Goal: Task Accomplishment & Management: Use online tool/utility

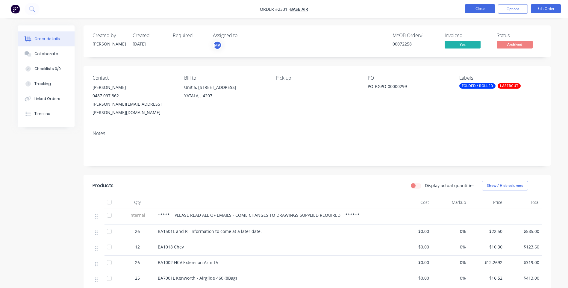
click at [487, 7] on button "Close" at bounding box center [480, 8] width 30 height 9
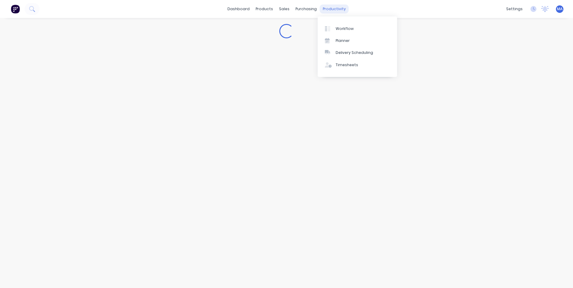
click at [334, 8] on div "productivity" at bounding box center [334, 8] width 29 height 9
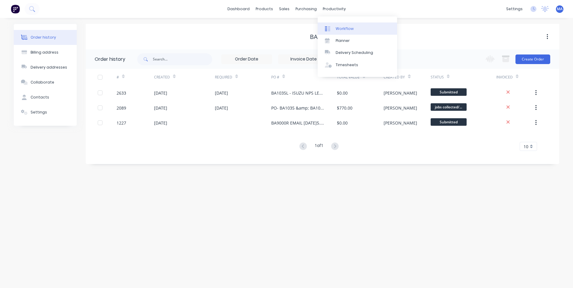
click at [349, 31] on div "Workflow" at bounding box center [344, 28] width 18 height 5
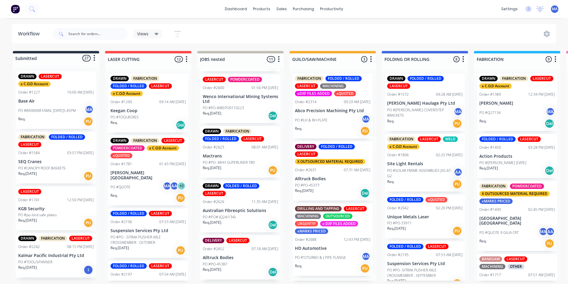
scroll to position [150, 0]
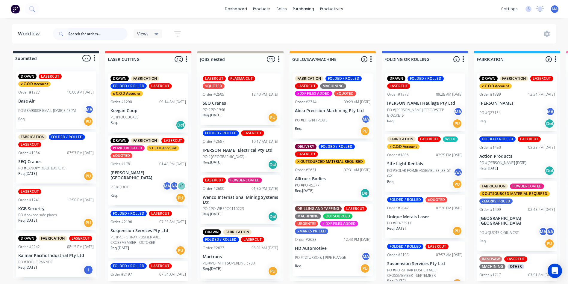
click at [97, 33] on input "text" at bounding box center [97, 34] width 59 height 12
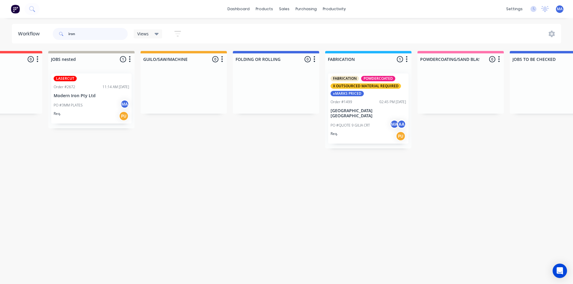
scroll to position [0, 149]
type input "iron"
click at [364, 122] on p "PO #QUOTE 9 GILIA CRT" at bounding box center [349, 124] width 39 height 5
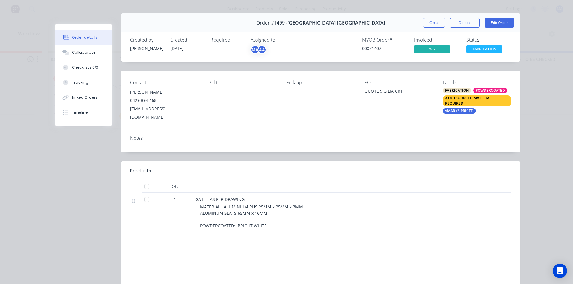
scroll to position [0, 0]
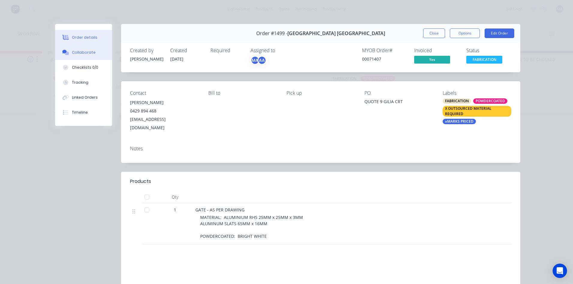
click at [74, 46] on button "Collaborate" at bounding box center [83, 52] width 57 height 15
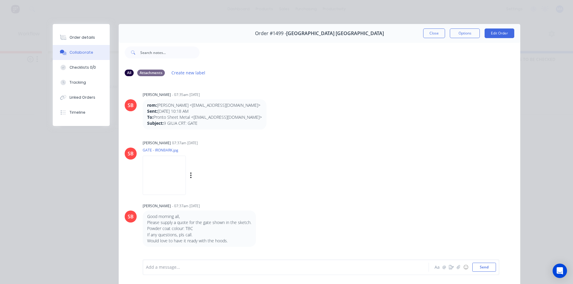
click at [168, 171] on img at bounding box center [164, 174] width 43 height 39
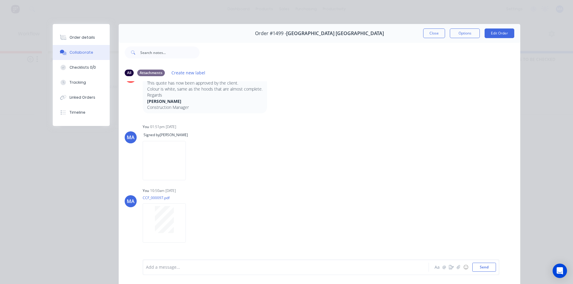
scroll to position [291, 0]
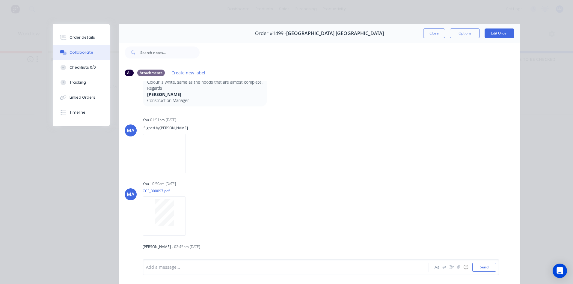
click at [432, 32] on button "Close" at bounding box center [434, 33] width 22 height 10
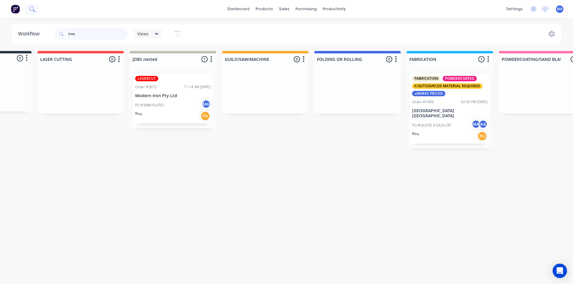
scroll to position [0, 62]
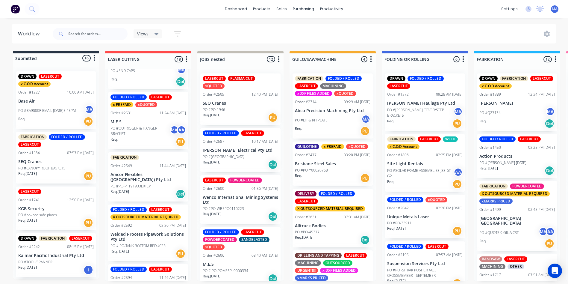
scroll to position [318, 0]
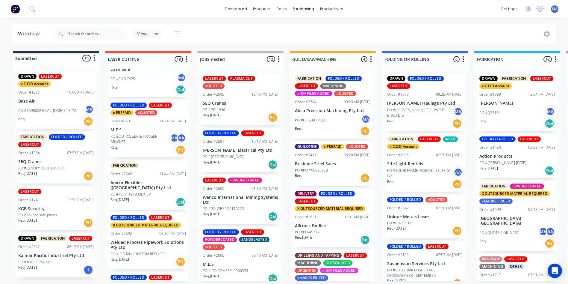
click at [139, 251] on p "PO # PO-TANK BOTTOM REDUCER" at bounding box center [138, 253] width 55 height 5
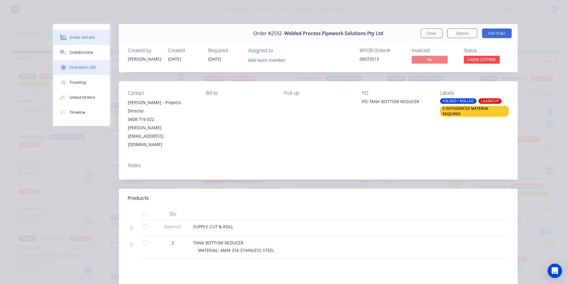
click at [100, 51] on button "Collaborate" at bounding box center [81, 52] width 57 height 15
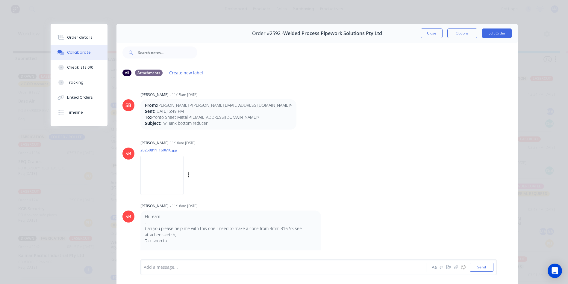
click at [161, 175] on img at bounding box center [161, 174] width 43 height 39
click at [427, 32] on button "Close" at bounding box center [432, 33] width 22 height 10
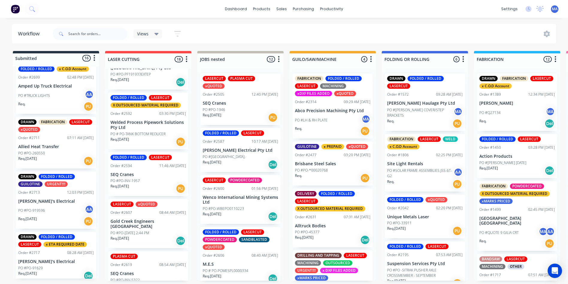
scroll to position [408, 0]
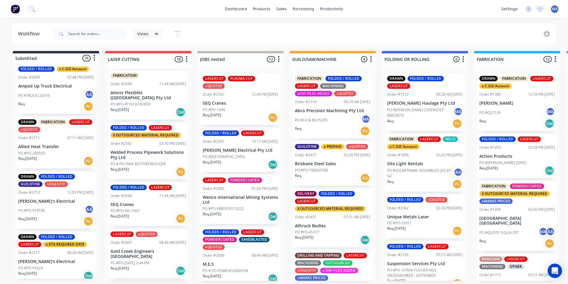
click at [143, 28] on div "Views Save new view None (Default) edit Show/Hide statuses Show line item cards…" at bounding box center [120, 34] width 136 height 18
click at [150, 33] on div "Views" at bounding box center [148, 33] width 22 height 5
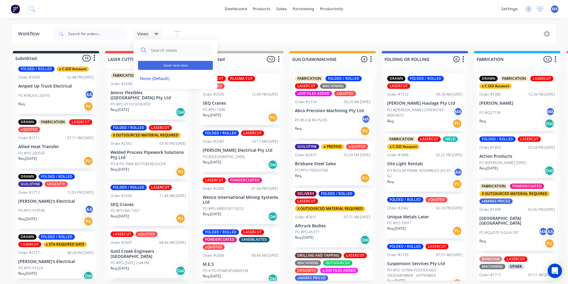
click at [170, 68] on button "Save new view" at bounding box center [175, 65] width 75 height 9
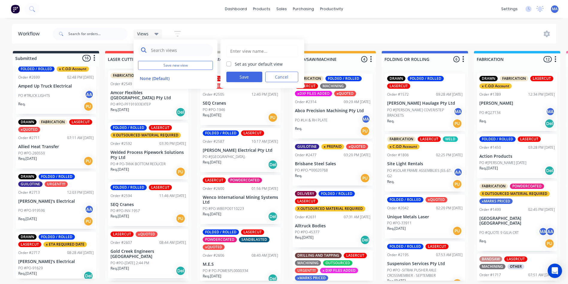
click at [196, 52] on input "text" at bounding box center [180, 50] width 60 height 12
click at [261, 33] on div "Views Save new view None (Default) edit Set as your default view Save Cancel Sh…" at bounding box center [304, 34] width 505 height 18
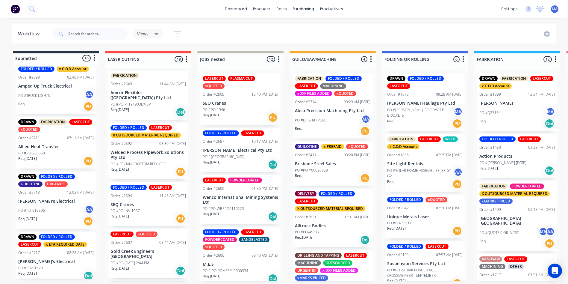
click at [169, 35] on button "button" at bounding box center [177, 34] width 19 height 12
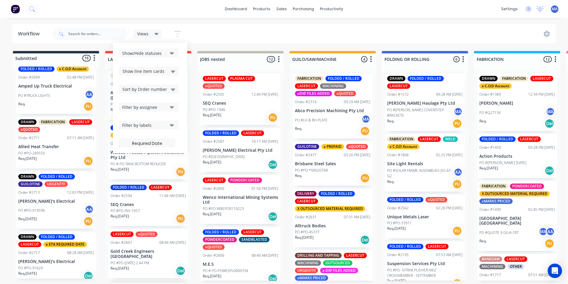
click at [174, 57] on button "Show/Hide statuses" at bounding box center [149, 53] width 60 height 9
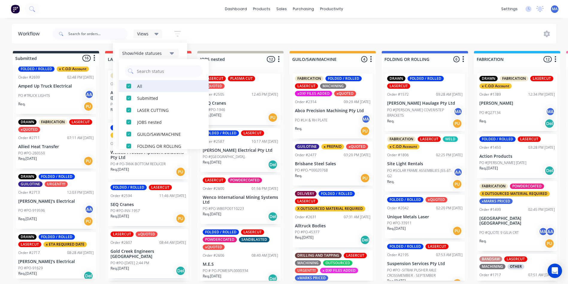
click at [130, 85] on div "button" at bounding box center [129, 86] width 12 height 12
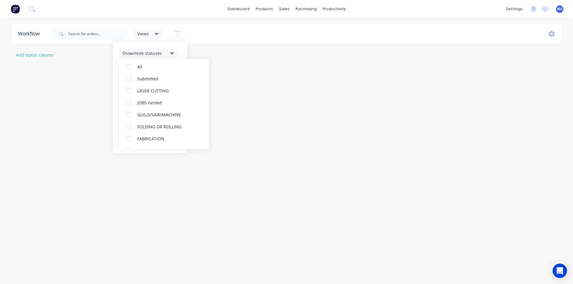
scroll to position [0, 0]
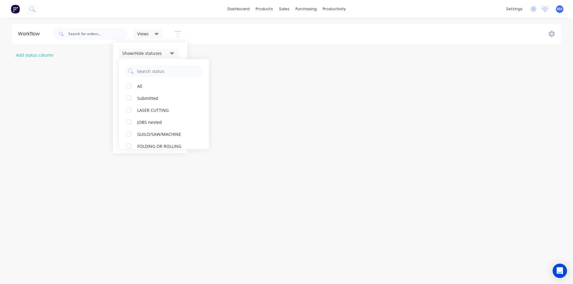
click at [170, 46] on div "Show/Hide statuses All Submitted LASER CUTTING JOBS nested GUILO/SAW/MACHINE FO…" at bounding box center [150, 98] width 74 height 111
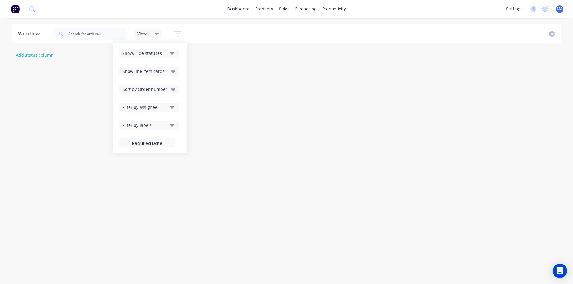
click at [172, 70] on icon at bounding box center [173, 71] width 4 height 7
click at [172, 91] on icon at bounding box center [173, 89] width 4 height 7
click at [172, 109] on icon "button" at bounding box center [172, 107] width 4 height 7
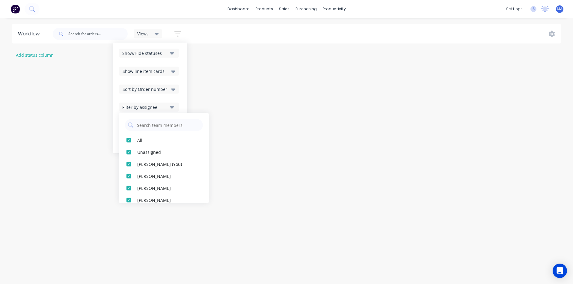
click at [172, 109] on icon "button" at bounding box center [172, 107] width 4 height 7
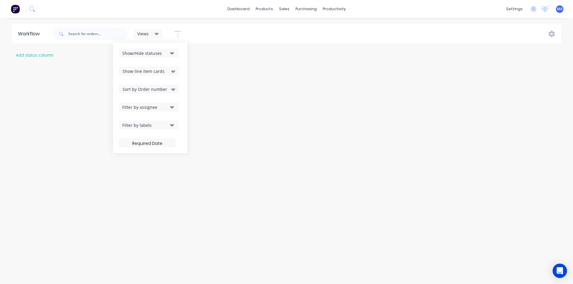
click at [173, 122] on icon "button" at bounding box center [172, 125] width 4 height 7
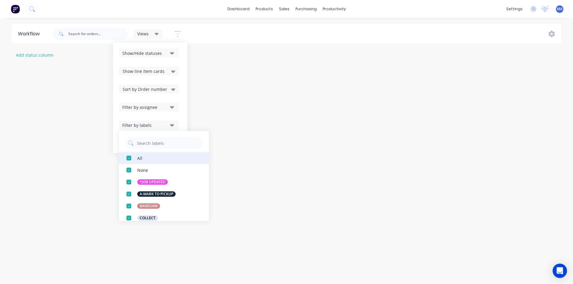
click at [130, 159] on div "button" at bounding box center [129, 158] width 12 height 12
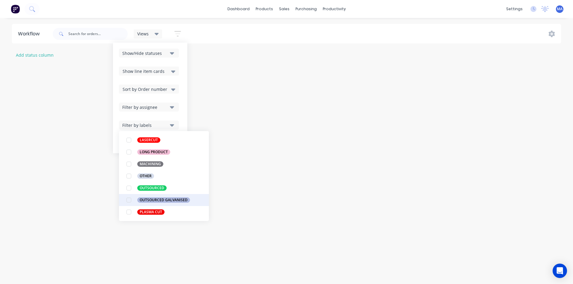
scroll to position [240, 0]
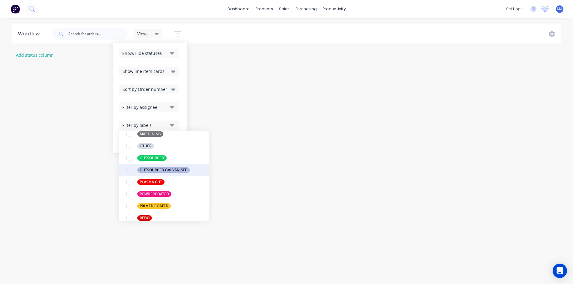
click at [139, 170] on div "OUTSOURCED GALVANISED" at bounding box center [163, 169] width 53 height 5
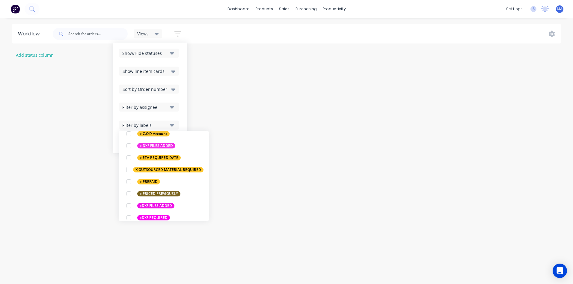
scroll to position [431, 0]
click at [129, 169] on div "button" at bounding box center [127, 170] width 12 height 12
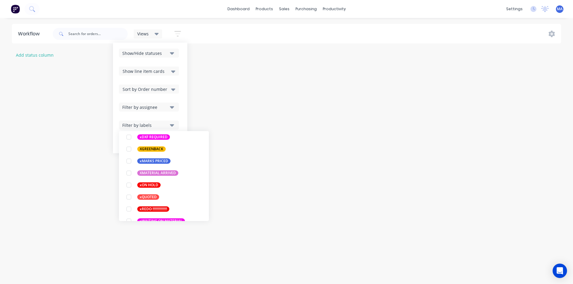
scroll to position [521, 0]
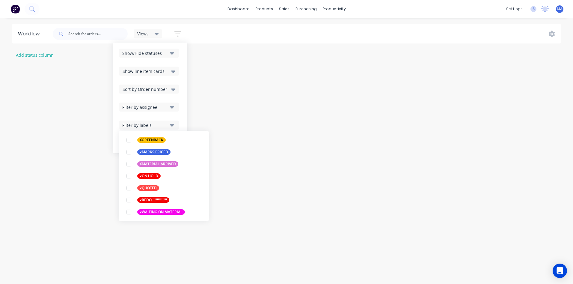
click at [217, 92] on div "Workflow Views Save new view None (Default) edit Show/Hide statuses Show line i…" at bounding box center [286, 148] width 573 height 248
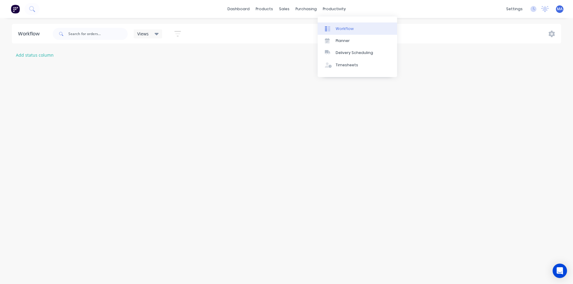
click at [341, 30] on div "Workflow" at bounding box center [344, 28] width 18 height 5
click at [339, 6] on div "productivity" at bounding box center [334, 8] width 29 height 9
click at [340, 25] on link "Workflow" at bounding box center [356, 28] width 79 height 12
click at [180, 28] on button "button" at bounding box center [177, 34] width 19 height 12
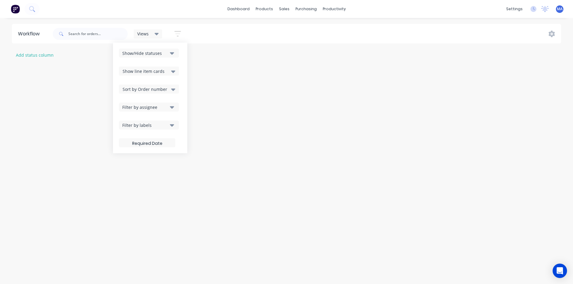
click at [171, 106] on icon "button" at bounding box center [172, 107] width 4 height 7
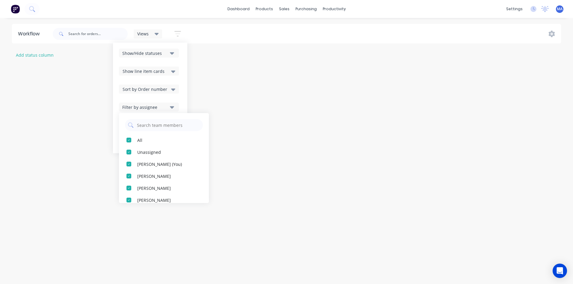
click at [165, 87] on span "Sort by Order number" at bounding box center [144, 89] width 45 height 6
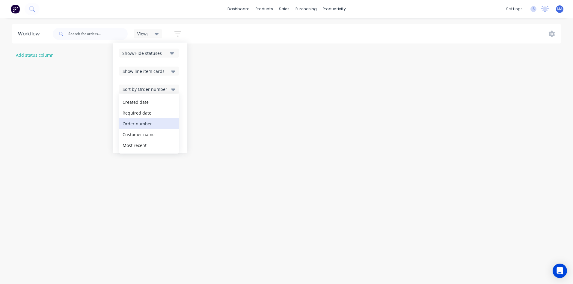
click at [181, 109] on div "Filter by assignee" at bounding box center [150, 106] width 62 height 9
click at [174, 124] on icon "button" at bounding box center [172, 125] width 4 height 7
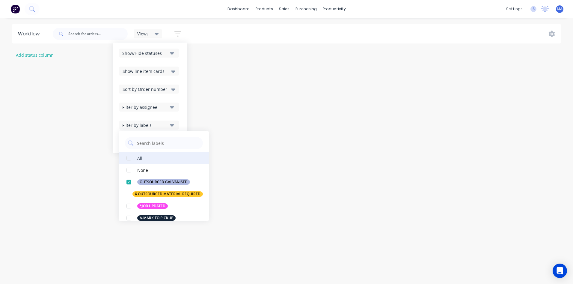
click at [130, 162] on div "button" at bounding box center [129, 158] width 12 height 12
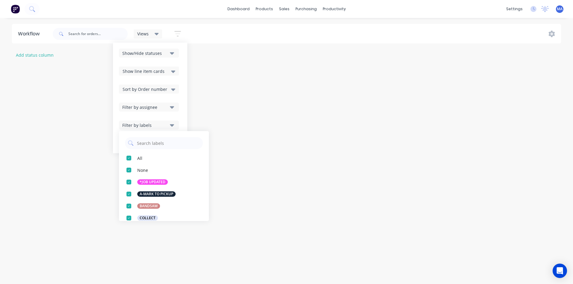
click at [285, 104] on div "Workflow Views Save new view None (Default) edit Show/Hide statuses Show line i…" at bounding box center [286, 148] width 573 height 248
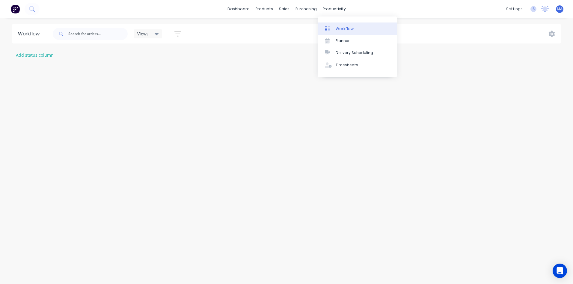
click at [332, 28] on div at bounding box center [329, 28] width 9 height 5
click at [155, 32] on icon at bounding box center [157, 34] width 4 height 7
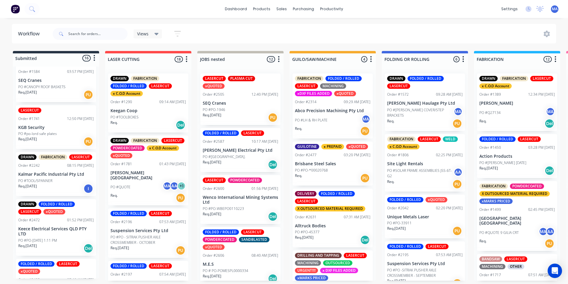
scroll to position [90, 0]
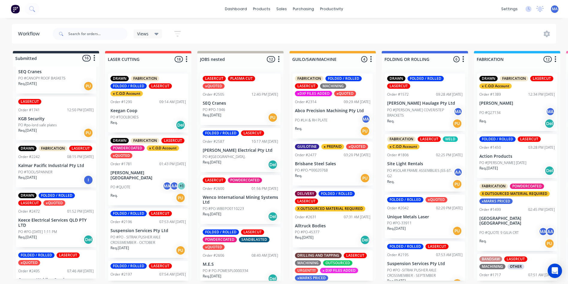
click at [70, 132] on div "Req. 21/05/25 PU" at bounding box center [55, 133] width 75 height 10
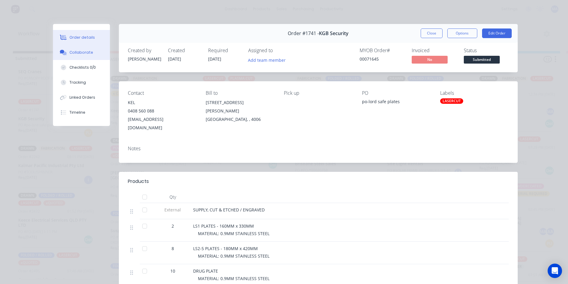
click at [92, 56] on button "Collaborate" at bounding box center [81, 52] width 57 height 15
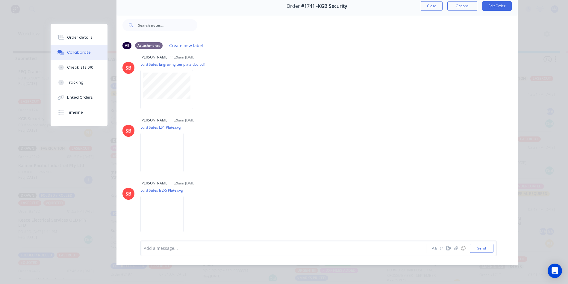
scroll to position [0, 0]
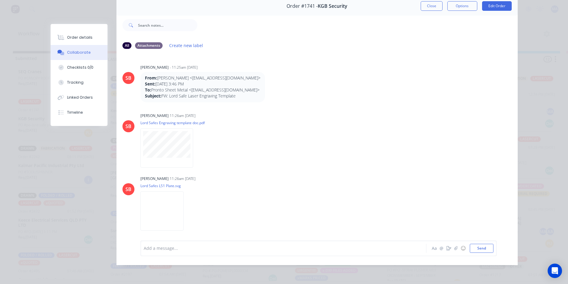
click at [428, 3] on button "Close" at bounding box center [432, 6] width 22 height 10
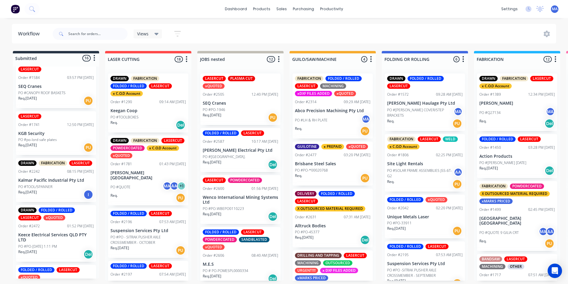
scroll to position [120, 0]
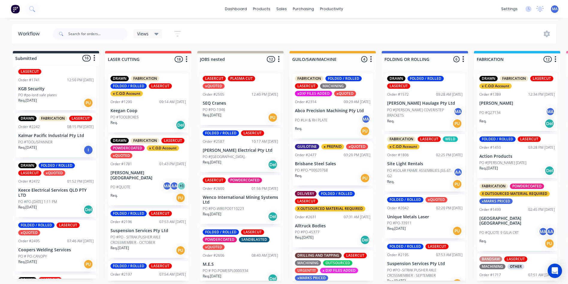
click at [52, 151] on div "Req. 08/07/25 I" at bounding box center [55, 150] width 75 height 10
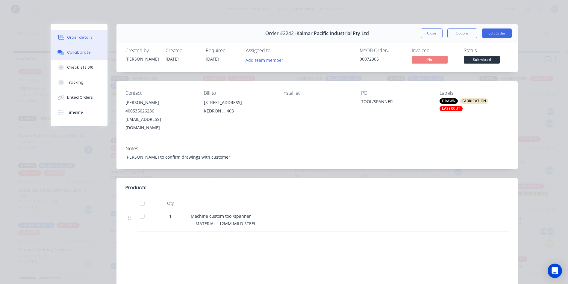
click at [75, 52] on div "Collaborate" at bounding box center [79, 52] width 24 height 5
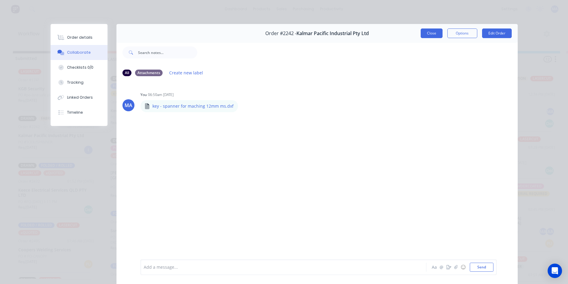
click at [432, 33] on button "Close" at bounding box center [432, 33] width 22 height 10
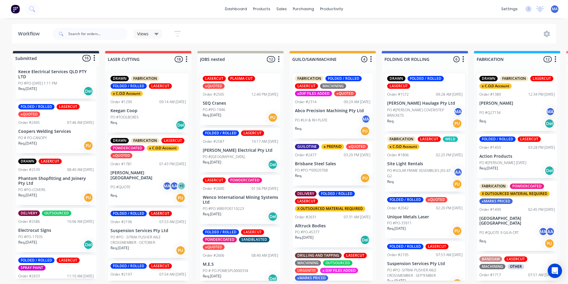
scroll to position [240, 0]
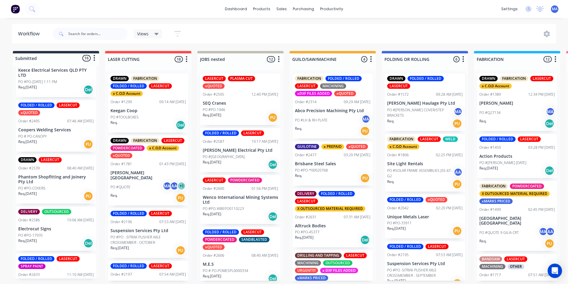
click at [56, 185] on div "PO #PO-COVERS" at bounding box center [55, 187] width 75 height 5
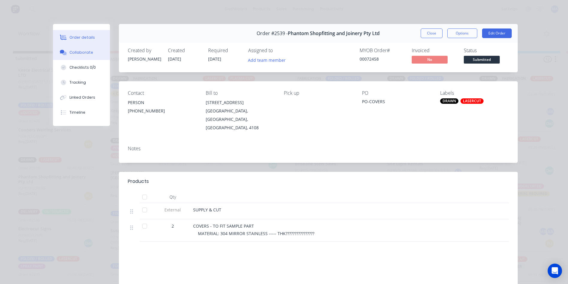
click at [87, 53] on div "Collaborate" at bounding box center [81, 52] width 24 height 5
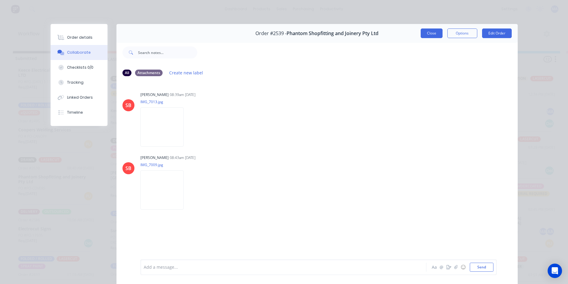
click at [425, 31] on button "Close" at bounding box center [432, 33] width 22 height 10
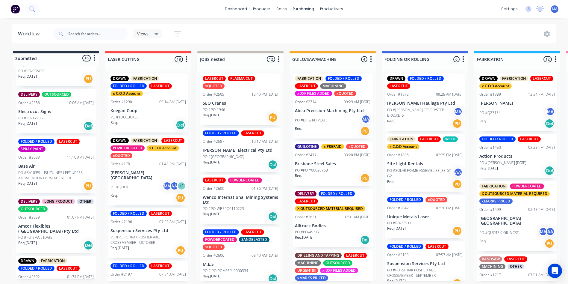
scroll to position [359, 0]
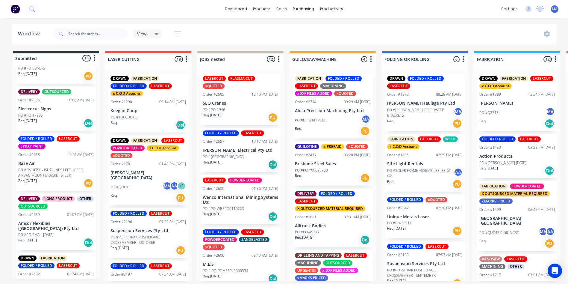
click at [36, 114] on p "PO #PO-17935" at bounding box center [30, 115] width 25 height 5
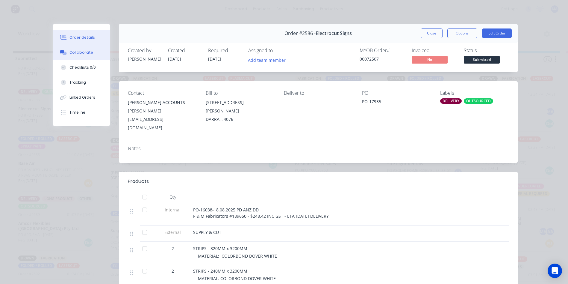
click at [93, 56] on button "Collaborate" at bounding box center [81, 52] width 57 height 15
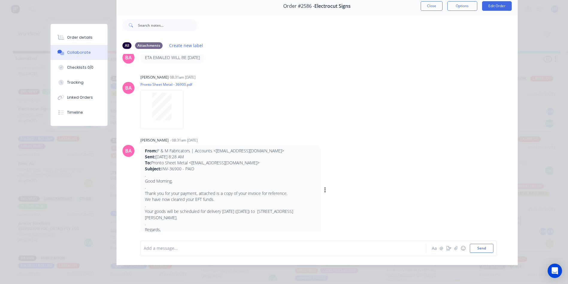
scroll to position [0, 0]
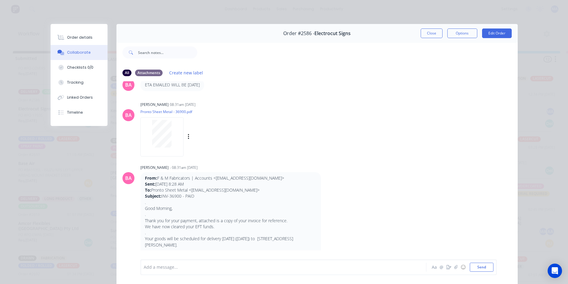
click at [147, 142] on div at bounding box center [162, 134] width 38 height 28
click at [423, 33] on button "Close" at bounding box center [432, 33] width 22 height 10
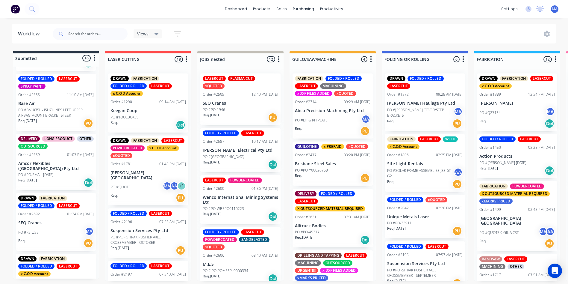
scroll to position [449, 0]
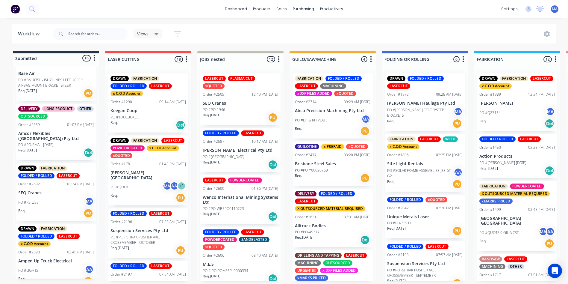
click at [49, 134] on p "Amcor Flexibles ([GEOGRAPHIC_DATA]) Pty Ltd" at bounding box center [55, 136] width 75 height 10
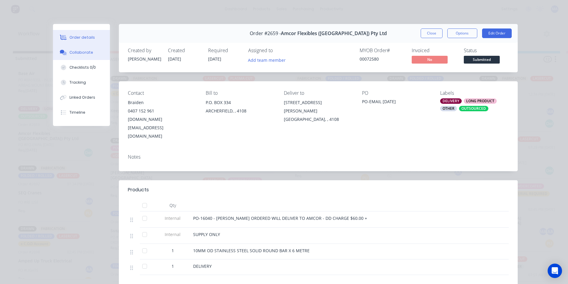
click at [93, 49] on button "Collaborate" at bounding box center [81, 52] width 57 height 15
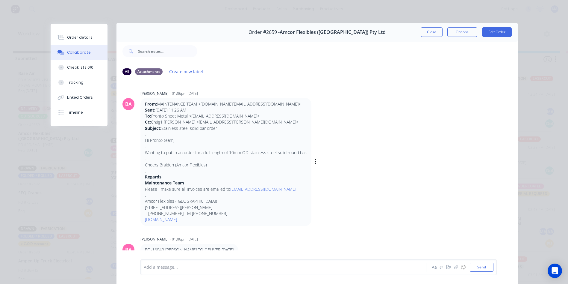
scroll to position [0, 0]
click at [431, 29] on button "Close" at bounding box center [432, 33] width 22 height 10
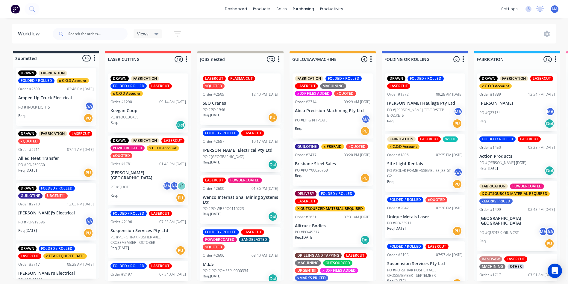
scroll to position [684, 0]
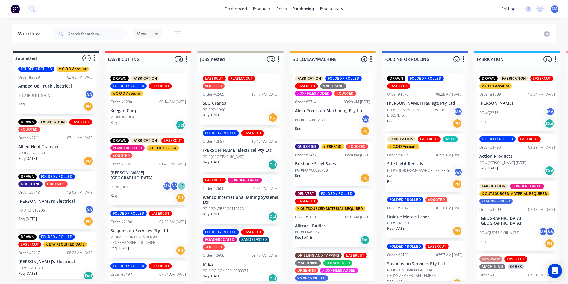
click at [46, 205] on div "PO #PO-919596 AA" at bounding box center [55, 210] width 75 height 11
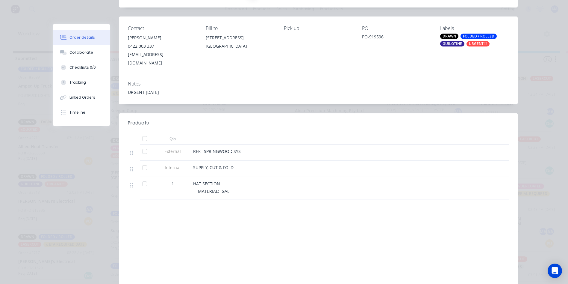
scroll to position [60, 0]
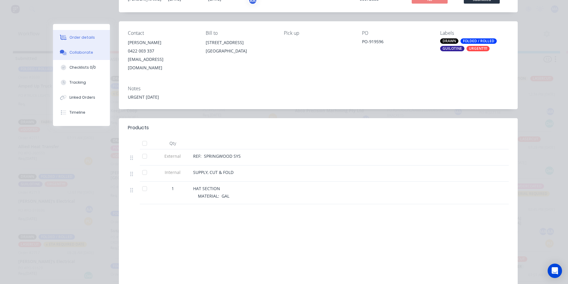
click at [86, 50] on div "Collaborate" at bounding box center [81, 52] width 24 height 5
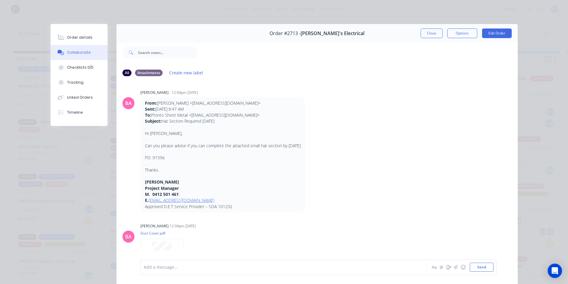
scroll to position [0, 0]
click at [429, 33] on button "Close" at bounding box center [432, 33] width 22 height 10
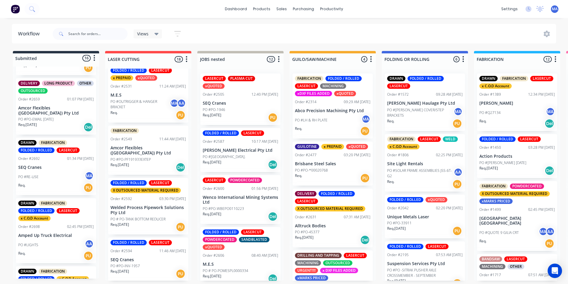
scroll to position [359, 0]
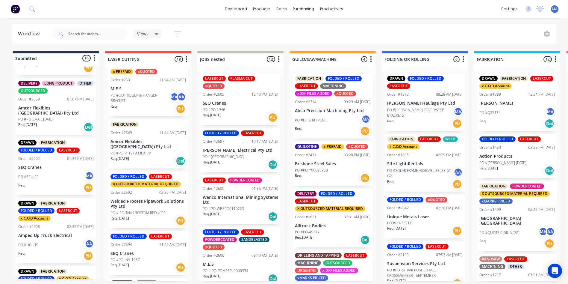
click at [143, 199] on p "Welded Process Pipework Solutions Pty Ltd" at bounding box center [148, 204] width 75 height 10
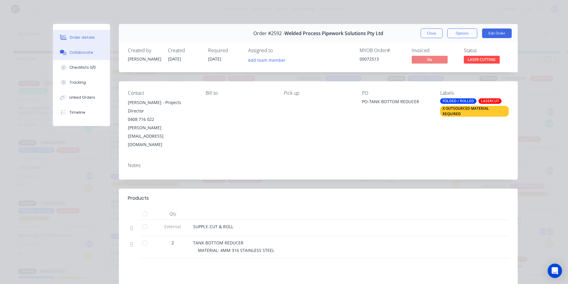
click at [81, 54] on div "Collaborate" at bounding box center [81, 52] width 24 height 5
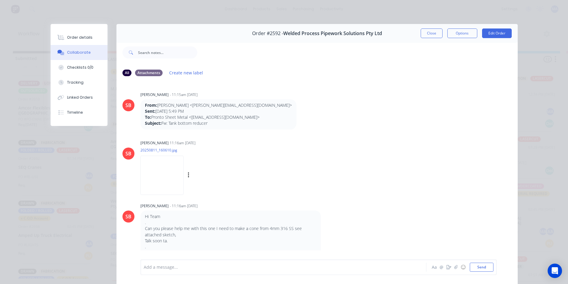
click at [170, 186] on img at bounding box center [161, 174] width 43 height 39
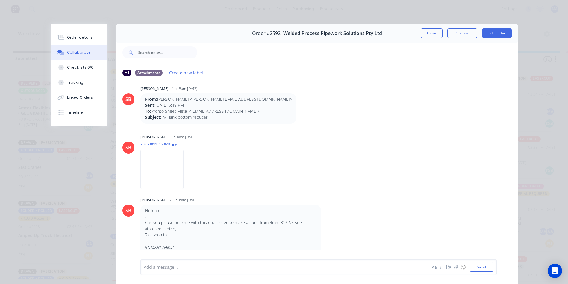
scroll to position [8, 0]
click at [422, 35] on button "Close" at bounding box center [432, 33] width 22 height 10
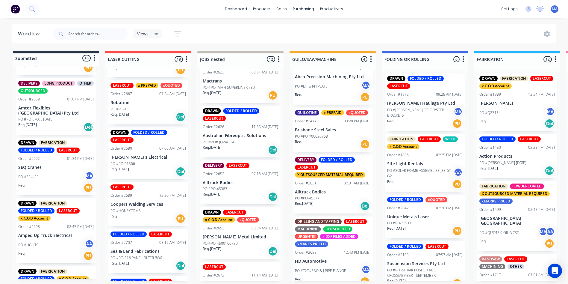
scroll to position [43, 0]
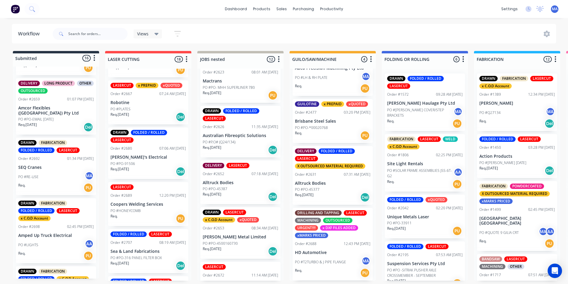
click at [333, 185] on div "DELIVERY FOLDED / ROLLED LASERCUT X OUTSOURCED MATERIAL REQUIRED Order #2631 07…" at bounding box center [333, 175] width 80 height 59
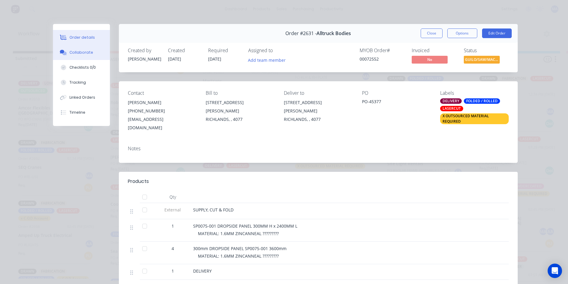
click at [61, 52] on icon at bounding box center [62, 52] width 4 height 4
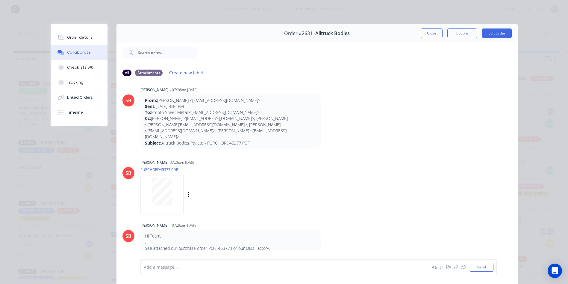
scroll to position [0, 0]
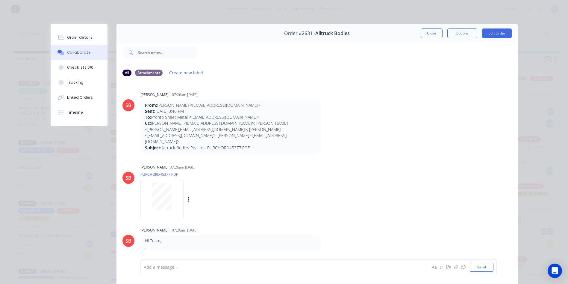
click at [174, 195] on div at bounding box center [162, 196] width 38 height 28
click at [425, 27] on div "Order #2631 - Alltruck Bodies Close Options Edit Order" at bounding box center [317, 33] width 401 height 19
click at [426, 38] on button "Close" at bounding box center [432, 33] width 22 height 10
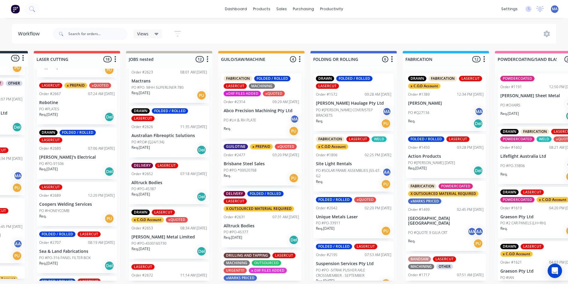
drag, startPoint x: 432, startPoint y: 184, endPoint x: 456, endPoint y: 197, distance: 27.2
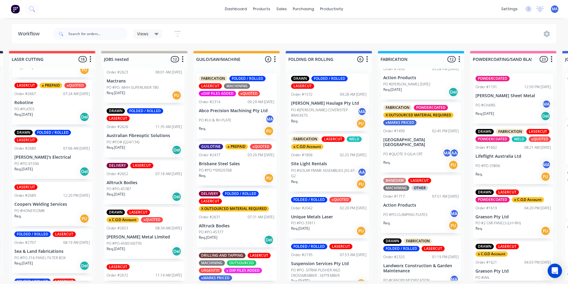
drag, startPoint x: 456, startPoint y: 197, endPoint x: 508, endPoint y: 227, distance: 60.4
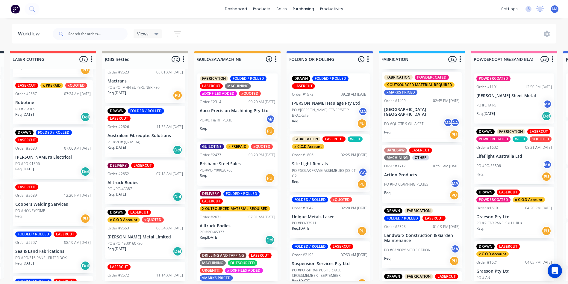
drag, startPoint x: 507, startPoint y: 197, endPoint x: 512, endPoint y: 199, distance: 5.0
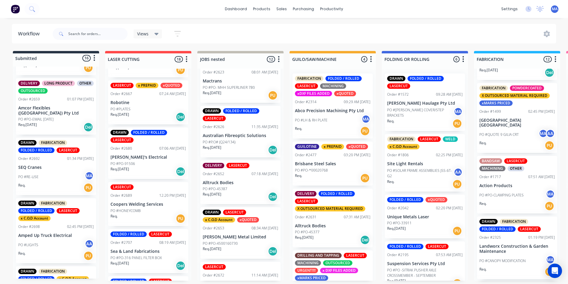
scroll to position [79, 0]
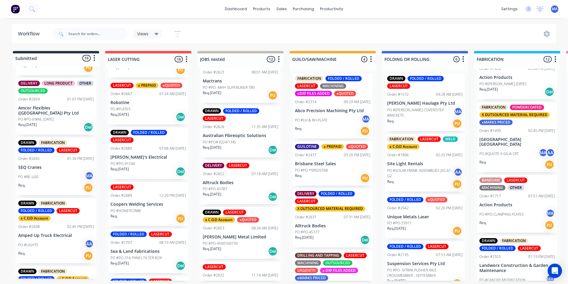
drag, startPoint x: 558, startPoint y: 134, endPoint x: 563, endPoint y: 135, distance: 5.1
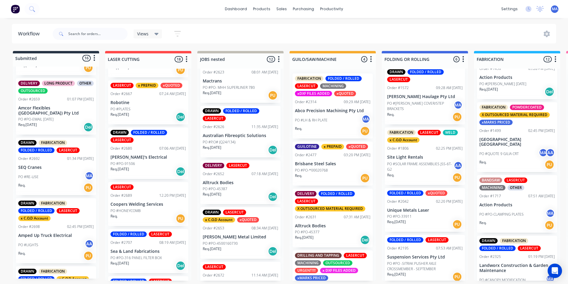
scroll to position [2, 0]
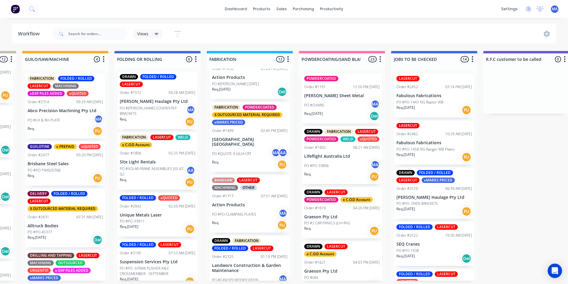
drag, startPoint x: 428, startPoint y: 116, endPoint x: 458, endPoint y: 116, distance: 30.6
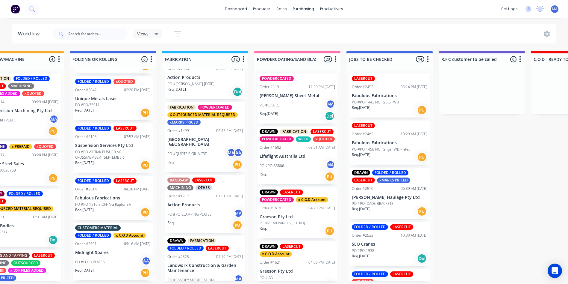
scroll to position [1, 312]
click at [114, 258] on div "PO #FOLD PLATES AA" at bounding box center [112, 261] width 75 height 11
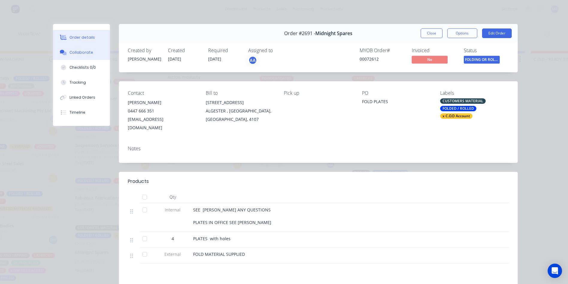
click at [100, 49] on button "Collaborate" at bounding box center [81, 52] width 57 height 15
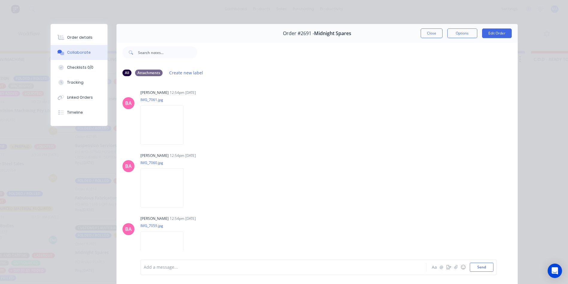
scroll to position [0, 0]
click at [148, 112] on img at bounding box center [161, 126] width 43 height 39
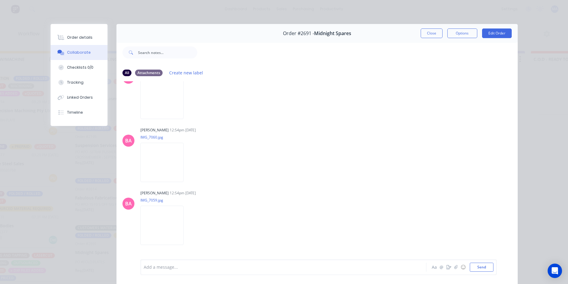
scroll to position [90, 0]
click at [162, 161] on img at bounding box center [161, 162] width 43 height 39
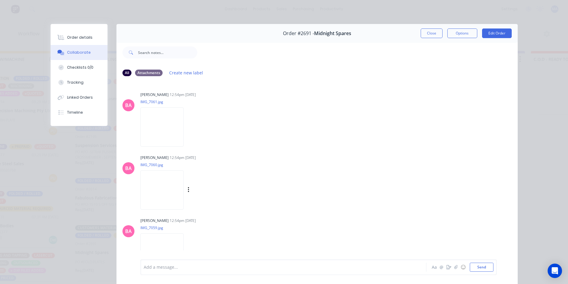
scroll to position [0, 0]
drag, startPoint x: 429, startPoint y: 30, endPoint x: 428, endPoint y: 34, distance: 3.8
click at [428, 34] on button "Close" at bounding box center [432, 33] width 22 height 10
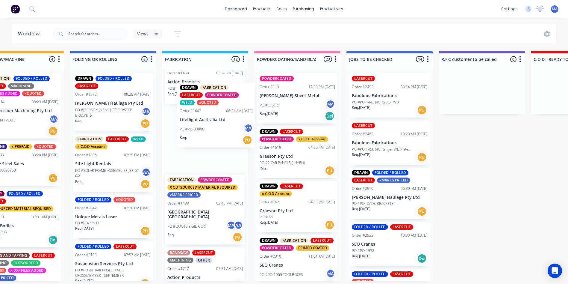
drag, startPoint x: 294, startPoint y: 164, endPoint x: 210, endPoint y: 122, distance: 94.0
click at [210, 122] on div "Submitted 16 Status colour #273444 hex #273444 Save Cancel Summaries Total orde…" at bounding box center [573, 165] width 1781 height 229
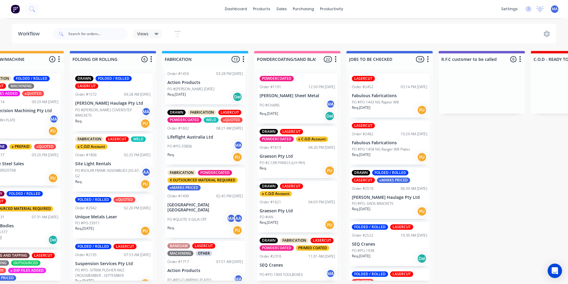
click at [218, 148] on div "PO #PO-33806 MA" at bounding box center [204, 145] width 75 height 11
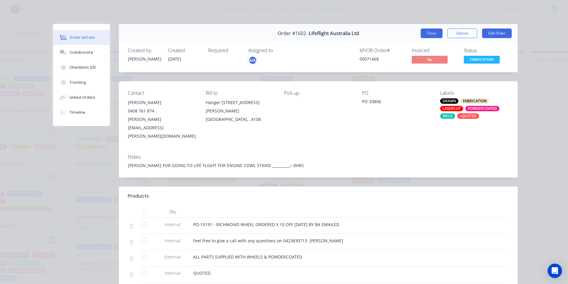
click at [427, 33] on button "Close" at bounding box center [432, 33] width 22 height 10
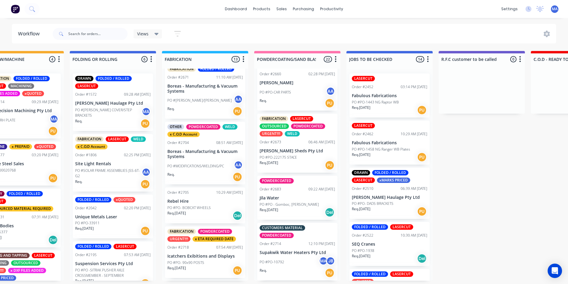
click at [209, 257] on p "Icatchers Exibitions and Displays" at bounding box center [204, 255] width 75 height 5
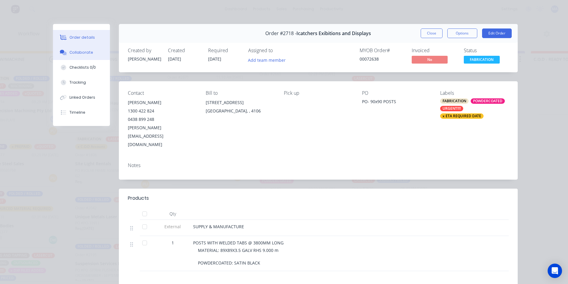
click at [76, 50] on div "Collaborate" at bounding box center [81, 52] width 24 height 5
